Goal: Obtain resource: Download file/media

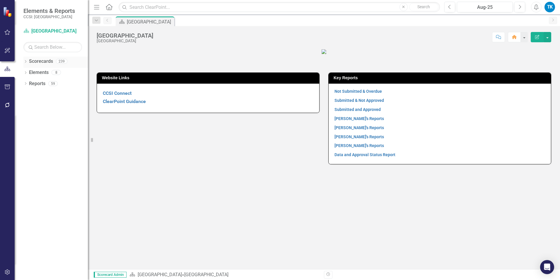
drag, startPoint x: 25, startPoint y: 61, endPoint x: 28, endPoint y: 62, distance: 3.1
click at [25, 61] on icon "Dropdown" at bounding box center [25, 61] width 4 height 3
click at [29, 72] on icon "Dropdown" at bounding box center [28, 72] width 4 height 4
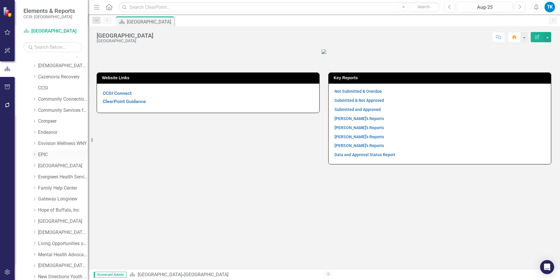
scroll to position [59, 0]
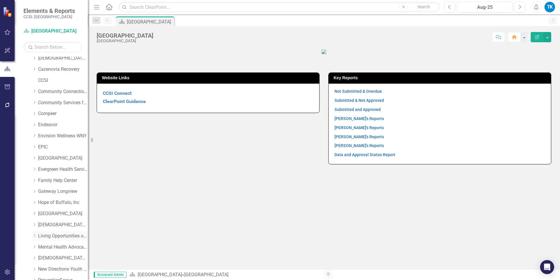
click at [40, 236] on link "Living Opportunities of DePaul" at bounding box center [63, 235] width 50 height 7
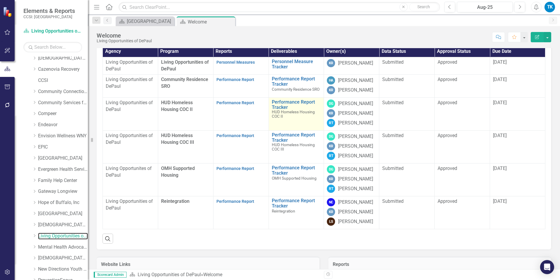
scroll to position [59, 0]
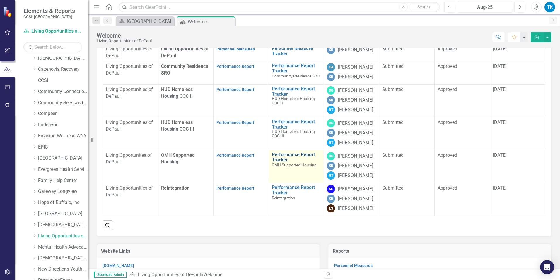
click at [306, 162] on link "Performance Report Tracker" at bounding box center [296, 157] width 49 height 10
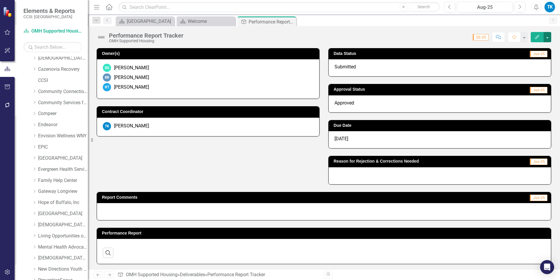
click at [549, 38] on button "button" at bounding box center [548, 37] width 8 height 10
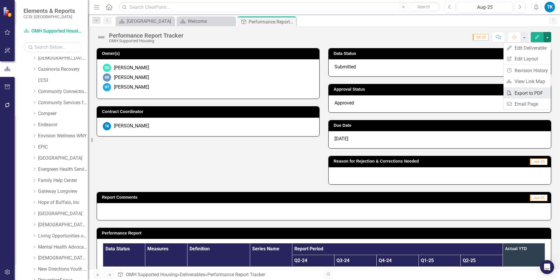
click at [522, 93] on link "PDF Export to PDF" at bounding box center [527, 93] width 47 height 11
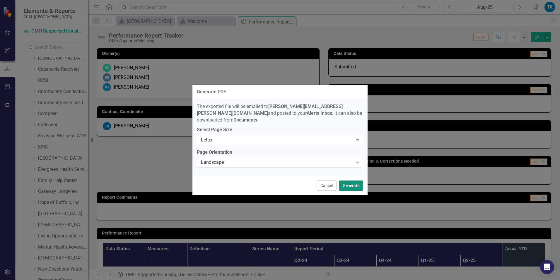
drag, startPoint x: 353, startPoint y: 183, endPoint x: 380, endPoint y: 181, distance: 27.3
click at [353, 183] on button "Generate" at bounding box center [351, 185] width 24 height 10
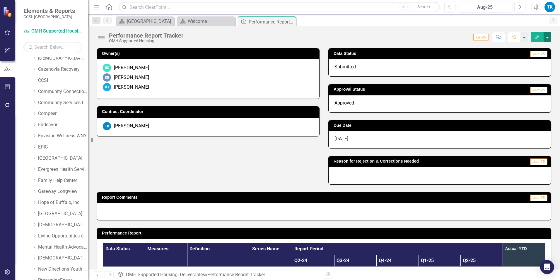
click at [549, 38] on button "button" at bounding box center [548, 37] width 8 height 10
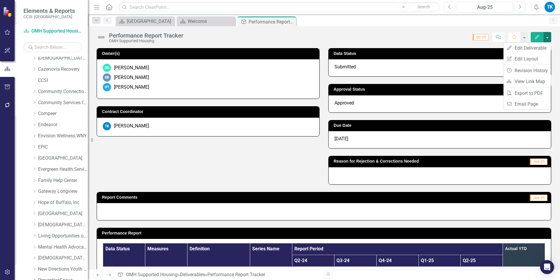
click at [236, 152] on div "Owner(s) DG [PERSON_NAME] KR [PERSON_NAME] RT [PERSON_NAME] Contract Coordinato…" at bounding box center [324, 113] width 464 height 144
